Goal: Use online tool/utility: Utilize a website feature to perform a specific function

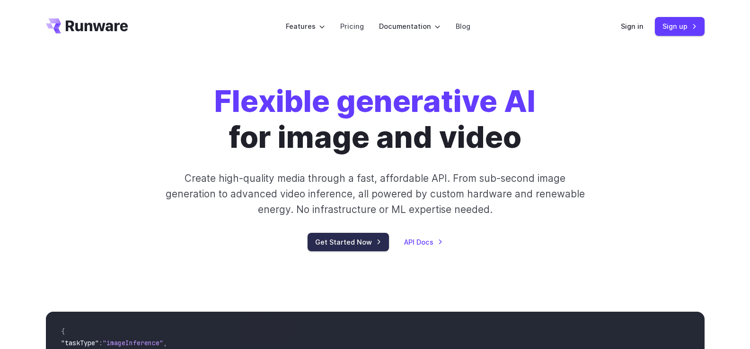
click at [332, 239] on link "Get Started Now" at bounding box center [347, 242] width 81 height 18
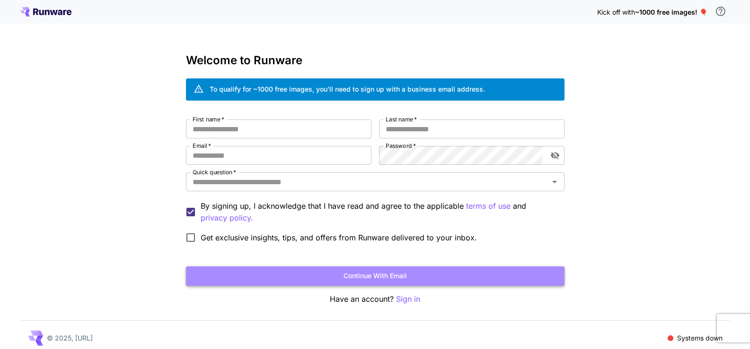
click at [394, 280] on button "Continue with email" at bounding box center [375, 276] width 378 height 19
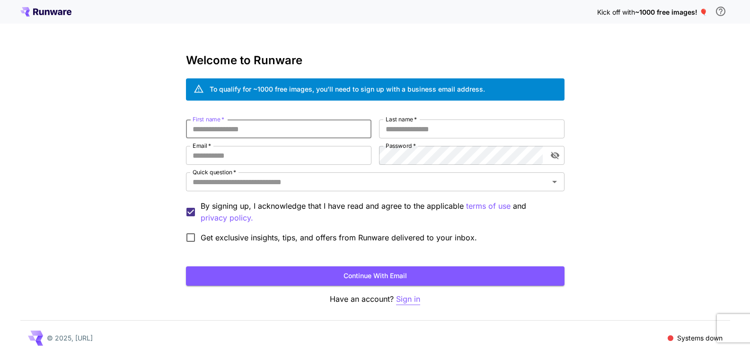
click at [403, 299] on p "Sign in" at bounding box center [408, 300] width 24 height 12
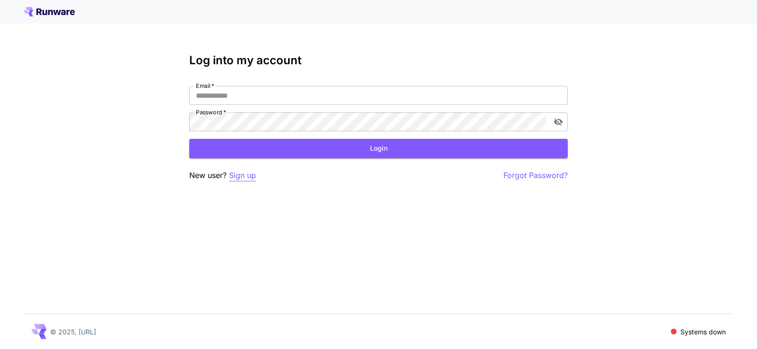
click at [241, 181] on p "Sign up" at bounding box center [242, 176] width 27 height 12
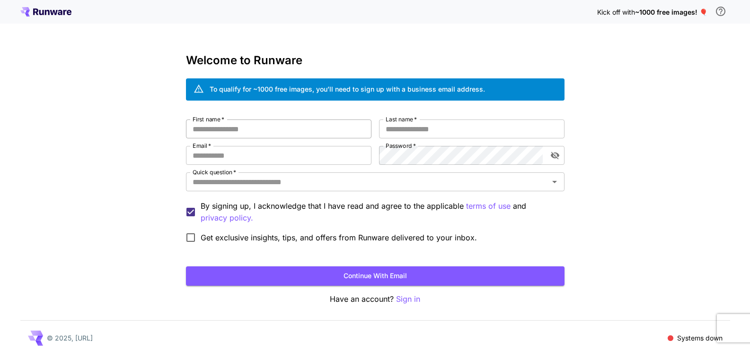
click at [228, 133] on input "First name   *" at bounding box center [278, 129] width 185 height 19
type input "**********"
click at [431, 127] on input "Last name   *" at bounding box center [471, 129] width 185 height 19
type input "*********"
click at [264, 156] on input "Email   *" at bounding box center [278, 155] width 185 height 19
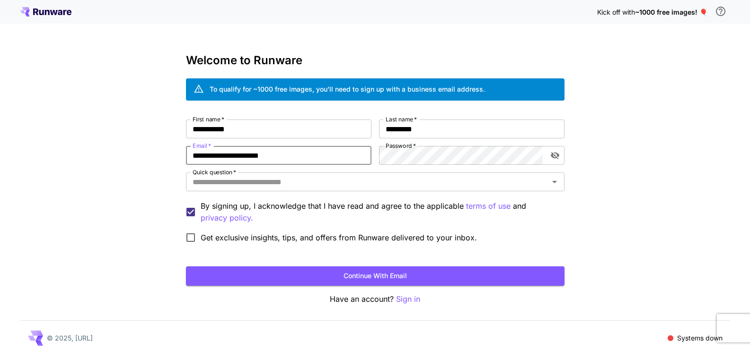
type input "**********"
click at [350, 278] on button "Continue with email" at bounding box center [375, 276] width 378 height 19
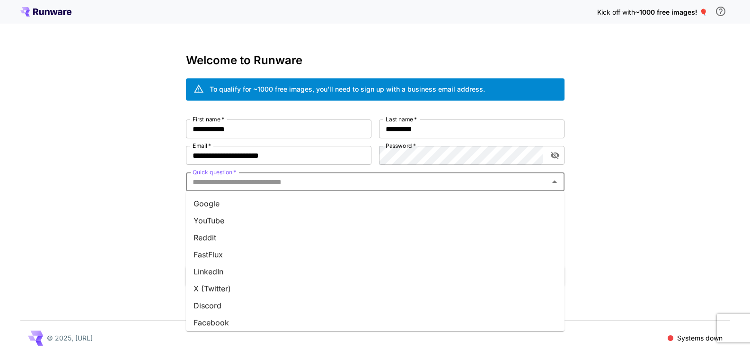
click at [330, 178] on input "Quick question   *" at bounding box center [367, 181] width 357 height 13
click at [212, 200] on li "Google" at bounding box center [375, 203] width 378 height 17
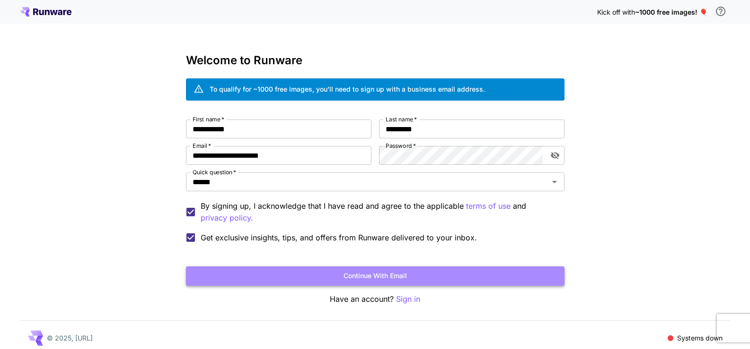
click at [354, 275] on button "Continue with email" at bounding box center [375, 276] width 378 height 19
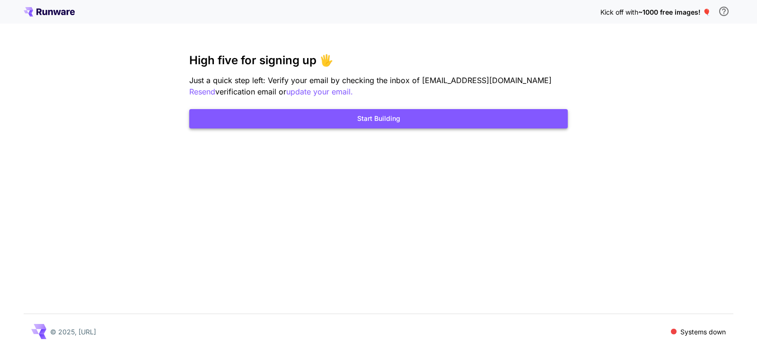
click at [384, 123] on button "Start Building" at bounding box center [378, 118] width 378 height 19
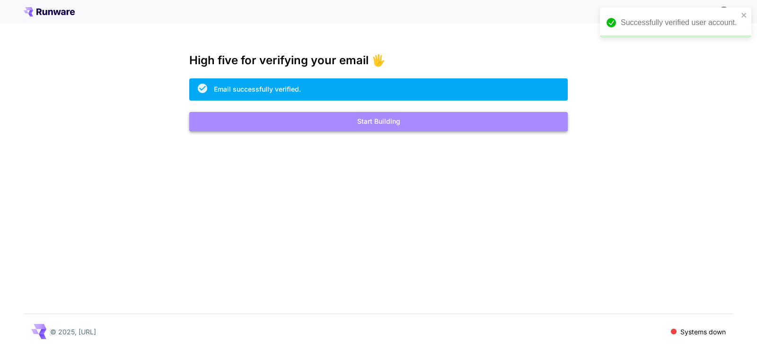
click at [405, 126] on button "Start Building" at bounding box center [378, 121] width 378 height 19
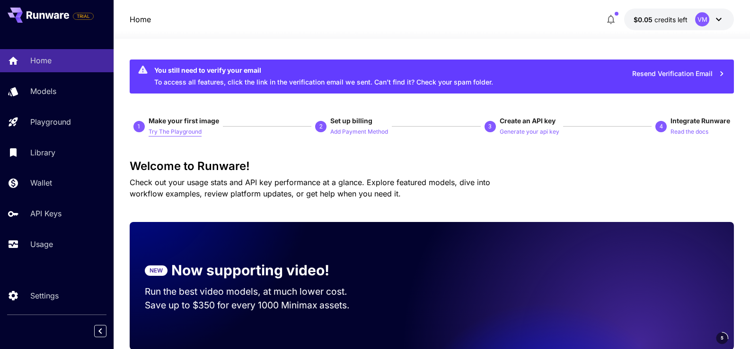
click at [184, 133] on p "Try The Playground" at bounding box center [174, 132] width 53 height 9
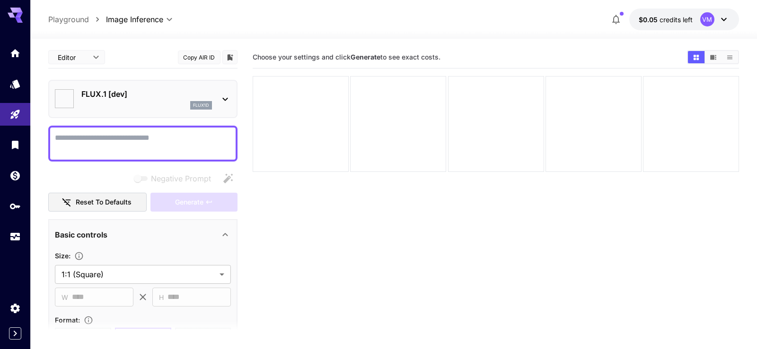
type input "**********"
click at [166, 268] on body "**********" at bounding box center [378, 212] width 757 height 424
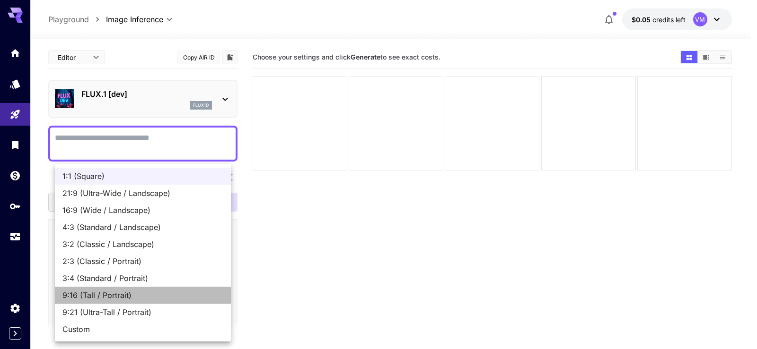
click at [131, 291] on span "9:16 (Tall / Portrait)" at bounding box center [142, 295] width 161 height 11
type input "**********"
type input "***"
type input "****"
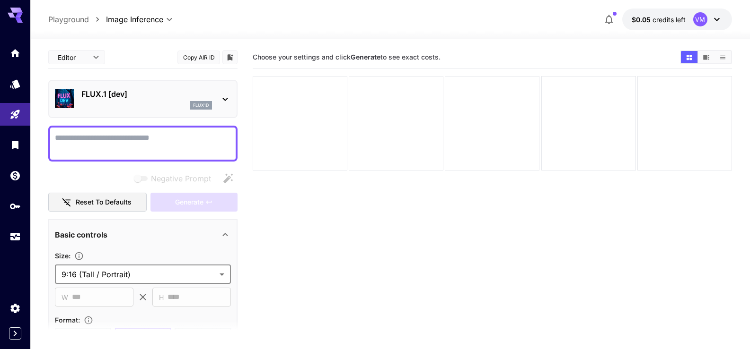
click at [225, 96] on icon at bounding box center [224, 99] width 11 height 11
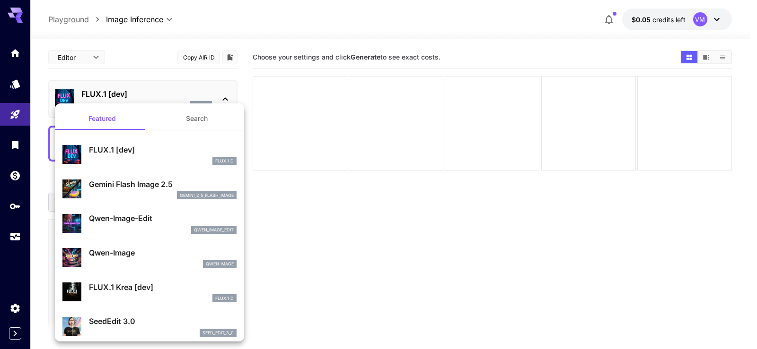
click at [139, 147] on p "FLUX.1 [dev]" at bounding box center [163, 149] width 148 height 11
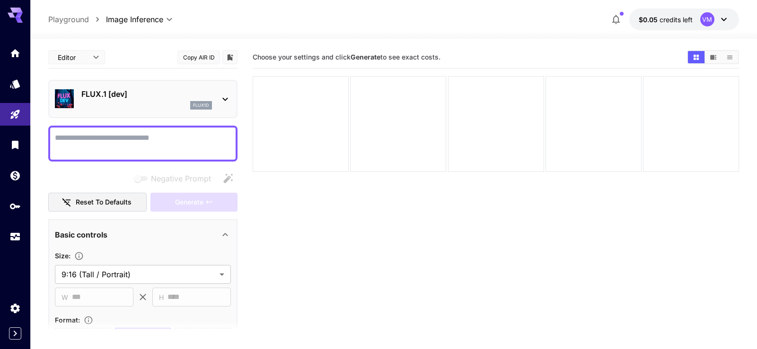
click at [97, 57] on body "**********" at bounding box center [378, 212] width 757 height 424
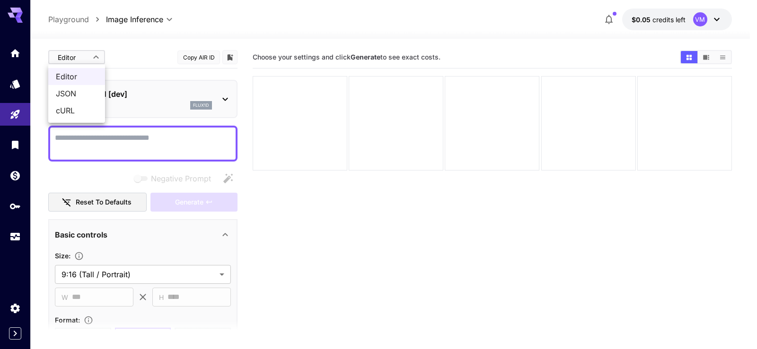
click at [97, 57] on div at bounding box center [378, 174] width 757 height 349
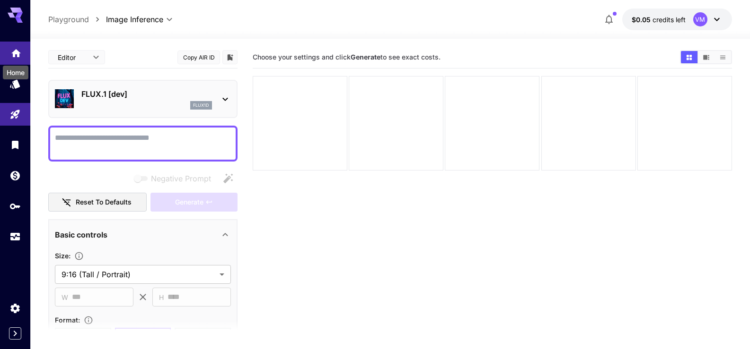
click at [14, 51] on icon "Home" at bounding box center [15, 50] width 9 height 8
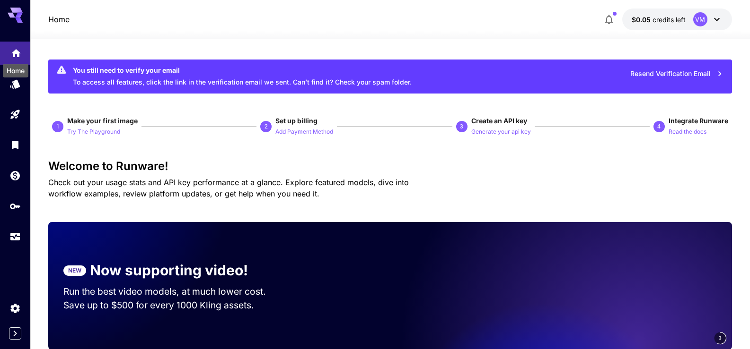
click at [14, 51] on icon "Home" at bounding box center [15, 50] width 9 height 8
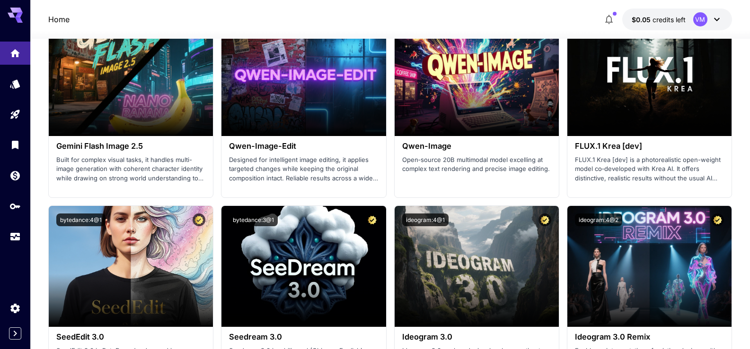
scroll to position [1419, 0]
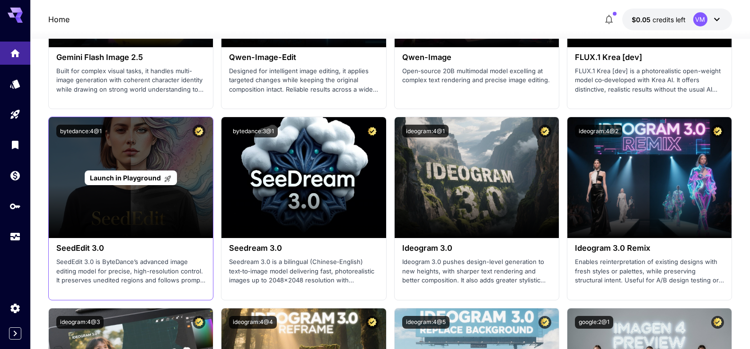
click at [175, 175] on div "Launch in Playground" at bounding box center [131, 178] width 92 height 15
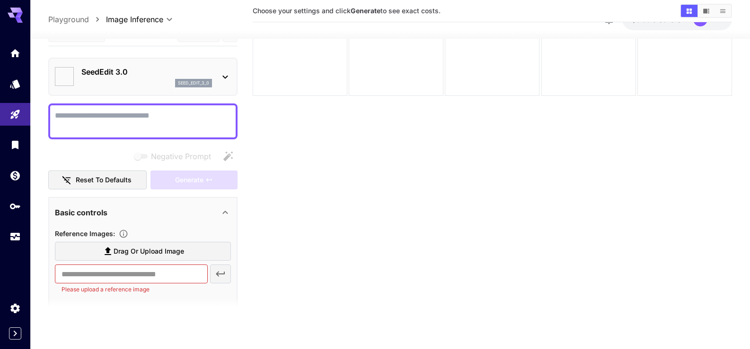
scroll to position [75, 0]
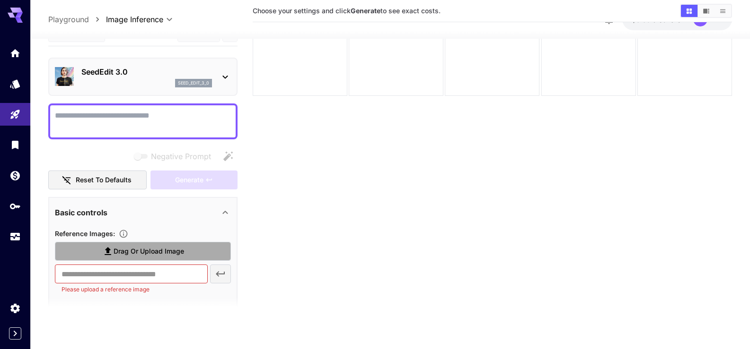
click at [153, 247] on span "Drag or upload image" at bounding box center [148, 252] width 70 height 12
click at [0, 0] on input "Drag or upload image" at bounding box center [0, 0] width 0 height 0
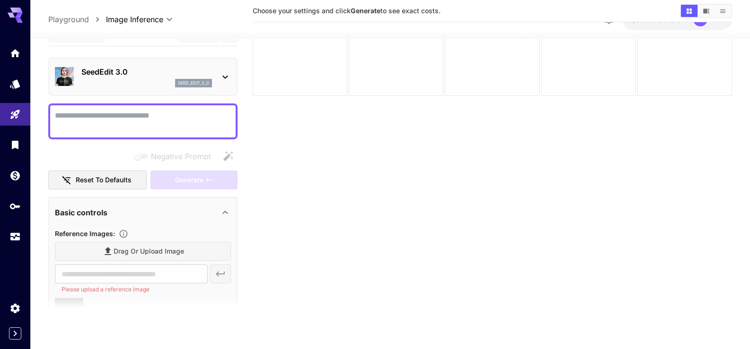
type input "**********"
click at [182, 121] on textarea "Negative Prompt" at bounding box center [143, 121] width 176 height 23
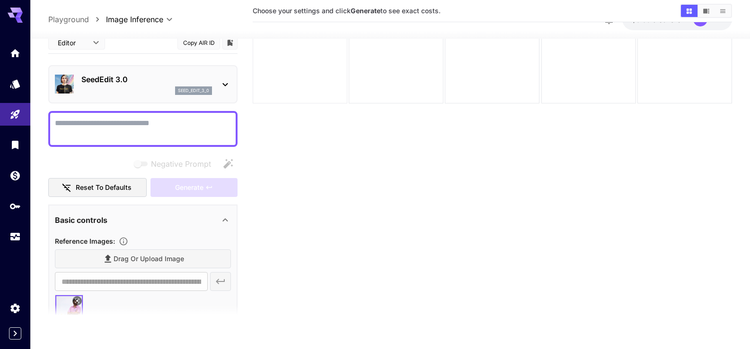
scroll to position [0, 0]
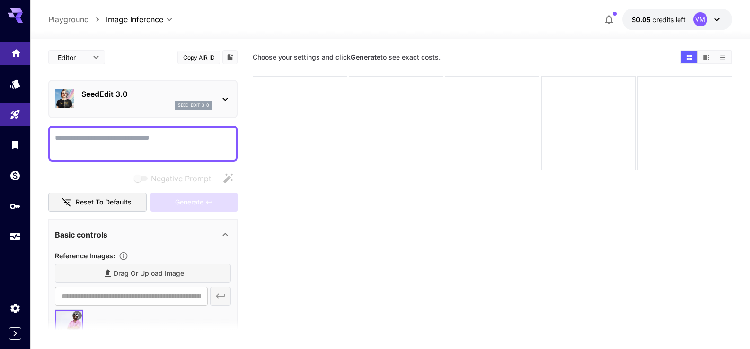
click at [16, 49] on icon "Home" at bounding box center [15, 50] width 9 height 8
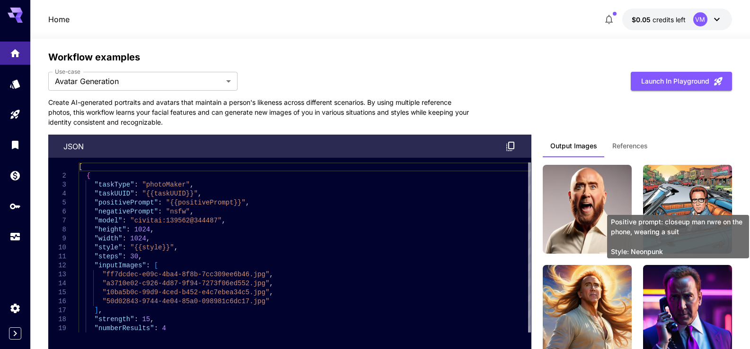
scroll to position [2695, 0]
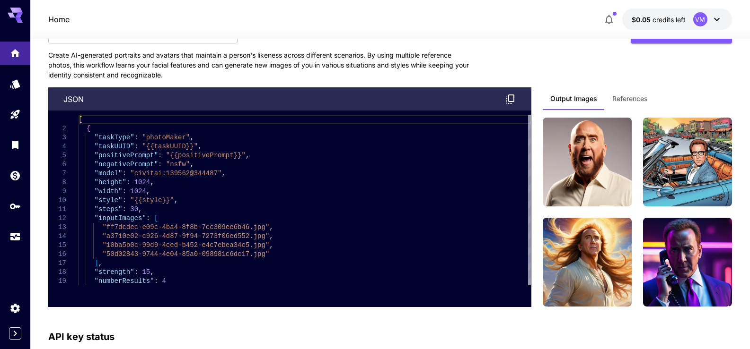
click at [618, 97] on span "References" at bounding box center [629, 99] width 35 height 9
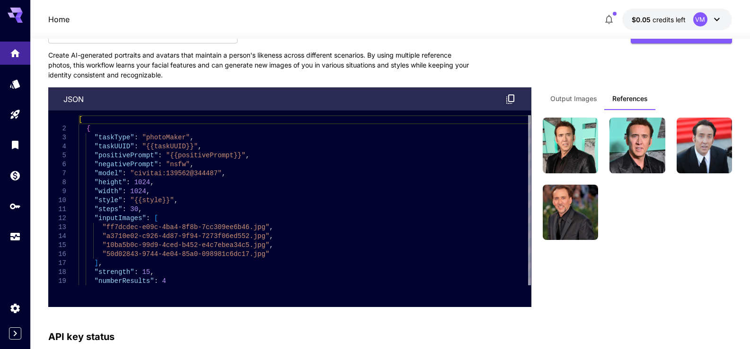
click at [576, 104] on button "Output Images" at bounding box center [573, 98] width 62 height 23
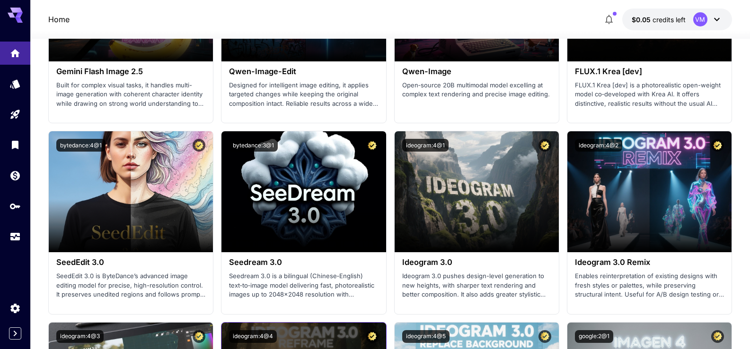
scroll to position [1303, 0]
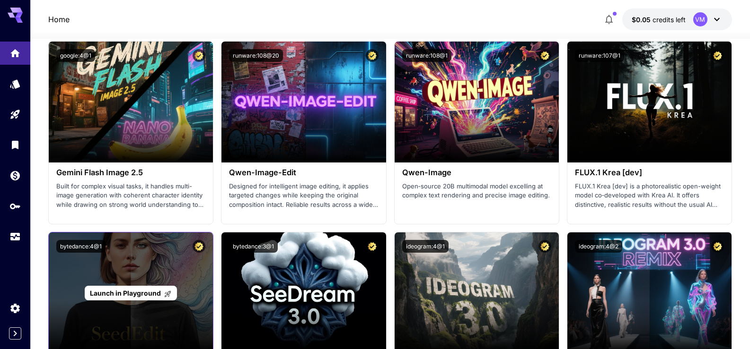
click at [140, 277] on div "Launch in Playground" at bounding box center [131, 293] width 164 height 121
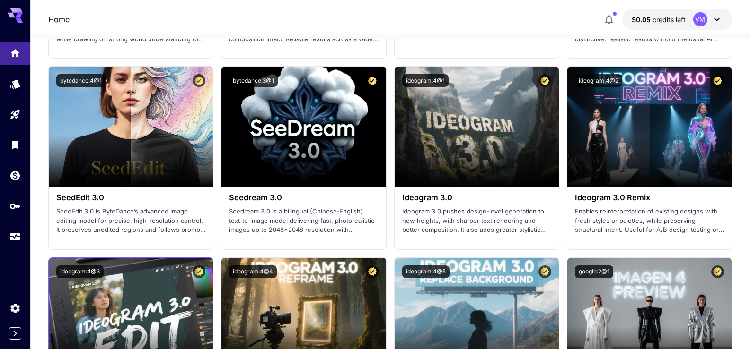
scroll to position [1492, 0]
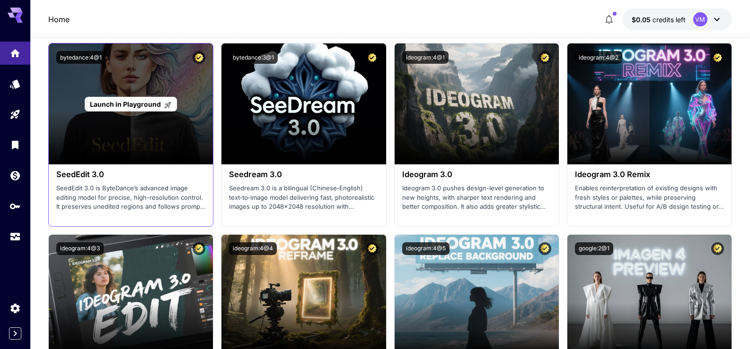
click at [124, 147] on div "Launch in Playground" at bounding box center [131, 104] width 164 height 121
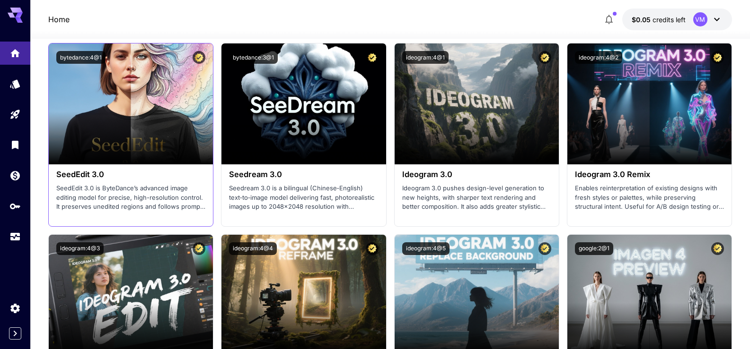
click at [89, 179] on h3 "SeedEdit 3.0" at bounding box center [130, 174] width 149 height 9
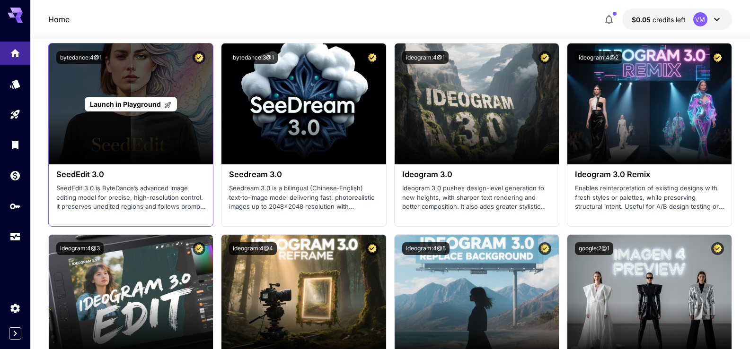
click at [176, 123] on div "Launch in Playground" at bounding box center [131, 104] width 164 height 121
click at [177, 123] on div "Launch in Playground" at bounding box center [131, 104] width 164 height 121
drag, startPoint x: 134, startPoint y: 91, endPoint x: 136, endPoint y: 96, distance: 5.7
click at [134, 92] on div "Launch in Playground" at bounding box center [131, 104] width 164 height 121
click at [140, 103] on span "Launch in Playground" at bounding box center [125, 104] width 71 height 8
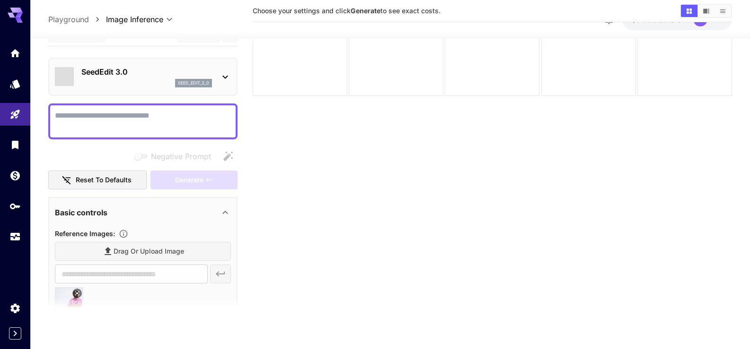
scroll to position [75, 0]
click at [133, 253] on div "Drag or upload image" at bounding box center [143, 251] width 176 height 19
click at [110, 255] on div "Drag or upload image" at bounding box center [143, 251] width 176 height 19
click at [137, 249] on div "Drag or upload image" at bounding box center [143, 251] width 176 height 19
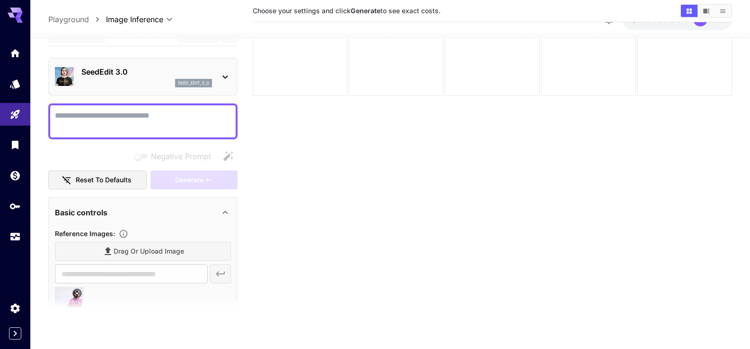
click at [224, 208] on icon at bounding box center [224, 212] width 11 height 11
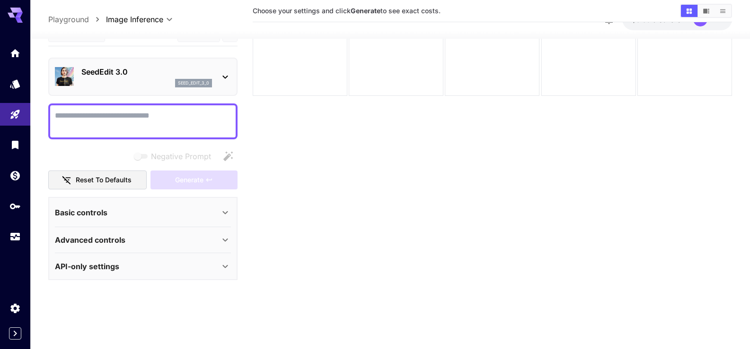
click at [101, 213] on p "Basic controls" at bounding box center [81, 212] width 52 height 11
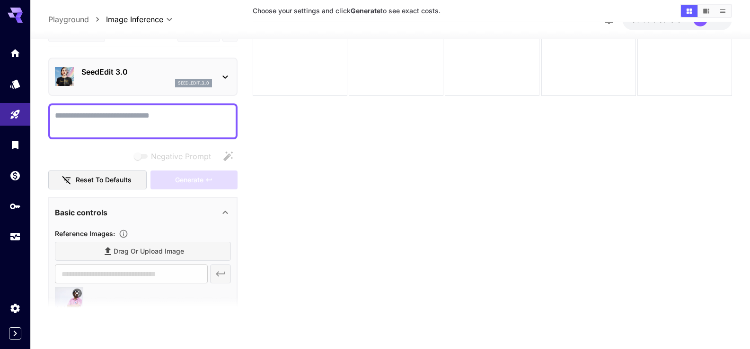
click at [126, 250] on div "Drag or upload image" at bounding box center [143, 251] width 176 height 19
click at [131, 129] on textarea "Negative Prompt" at bounding box center [143, 121] width 176 height 23
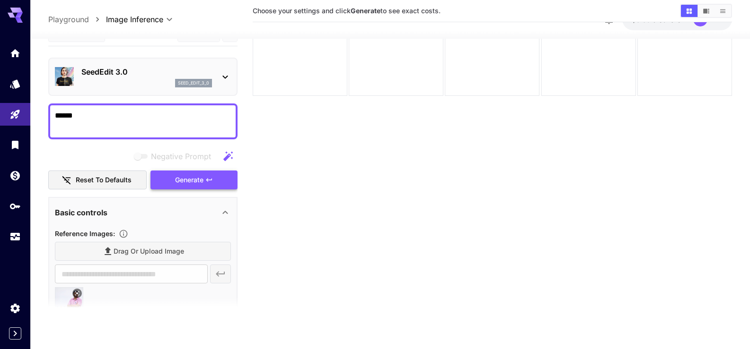
type textarea "******"
click at [201, 178] on span "Generate" at bounding box center [189, 180] width 28 height 12
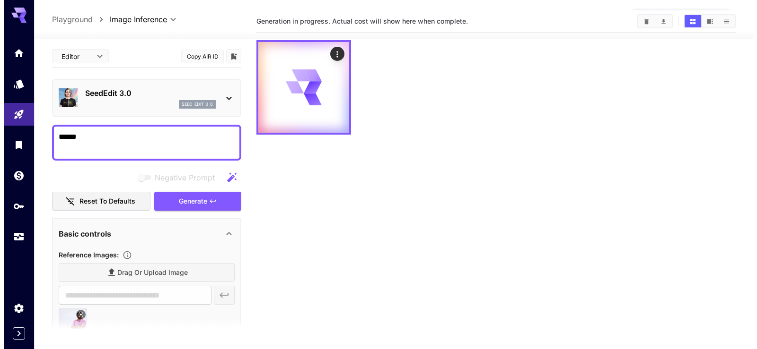
scroll to position [0, 0]
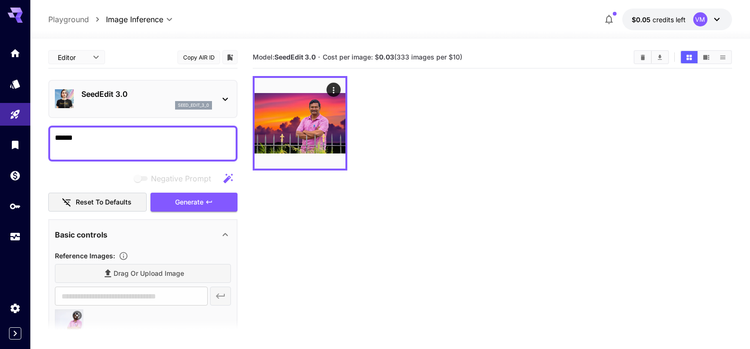
click at [225, 98] on icon at bounding box center [224, 99] width 11 height 11
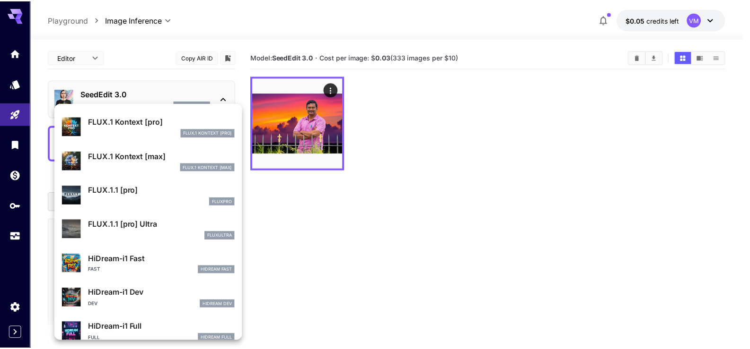
scroll to position [662, 0]
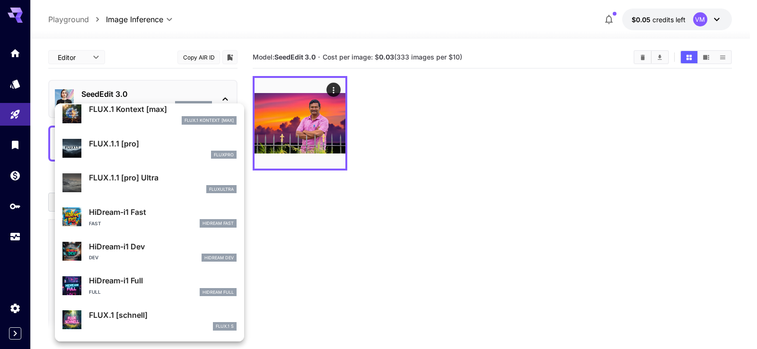
click at [127, 220] on div "Fast HiDream Fast" at bounding box center [163, 223] width 148 height 9
type input "*"
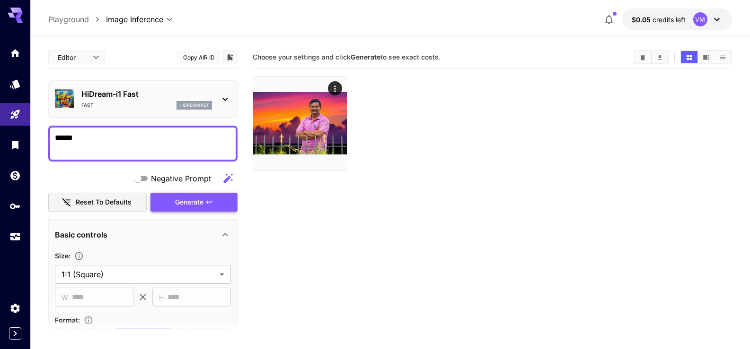
click at [195, 209] on button "Generate" at bounding box center [193, 202] width 87 height 19
